Goal: Information Seeking & Learning: Learn about a topic

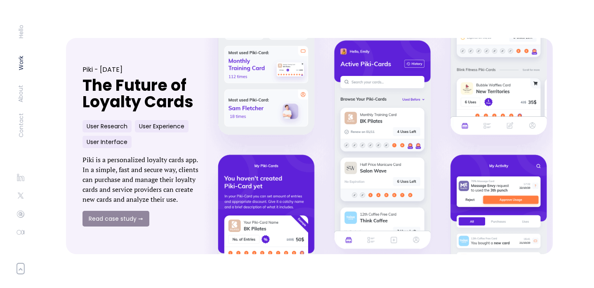
scroll to position [305, 0]
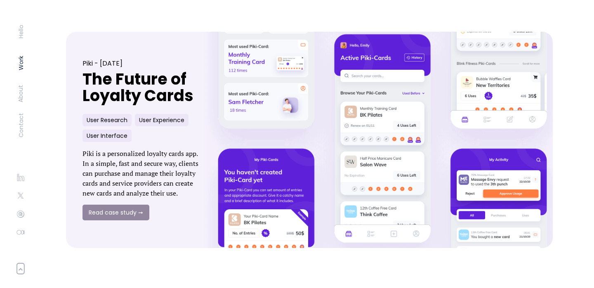
click at [287, 208] on link at bounding box center [382, 140] width 375 height 238
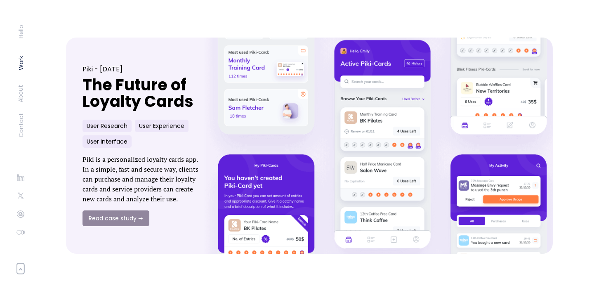
scroll to position [326, 0]
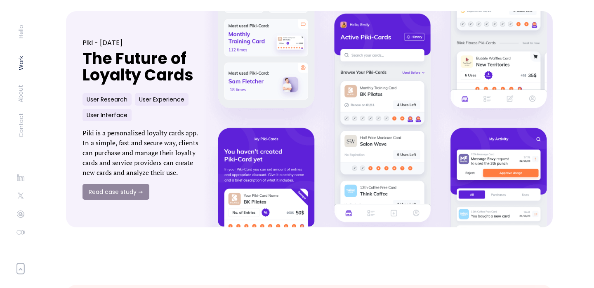
click at [327, 147] on link at bounding box center [382, 119] width 375 height 238
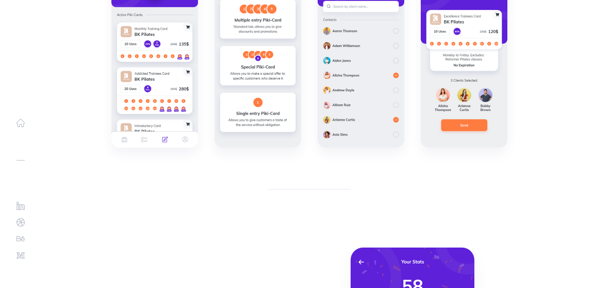
scroll to position [9954, 0]
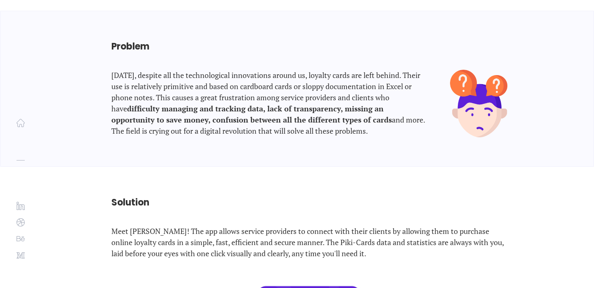
scroll to position [448, 0]
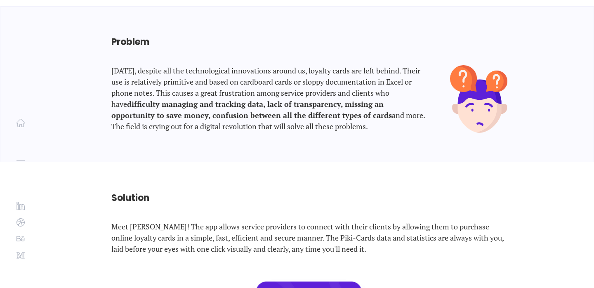
click at [143, 41] on h1 "Problem" at bounding box center [309, 42] width 396 height 14
copy h1 "Problem"
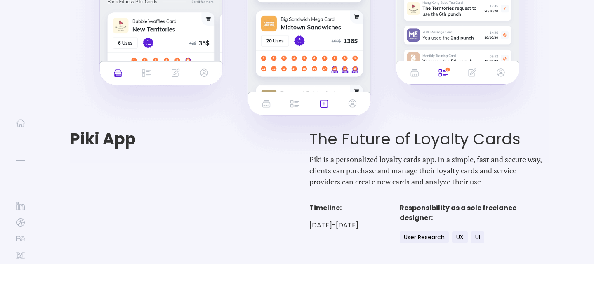
scroll to position [0, 0]
